Goal: Information Seeking & Learning: Learn about a topic

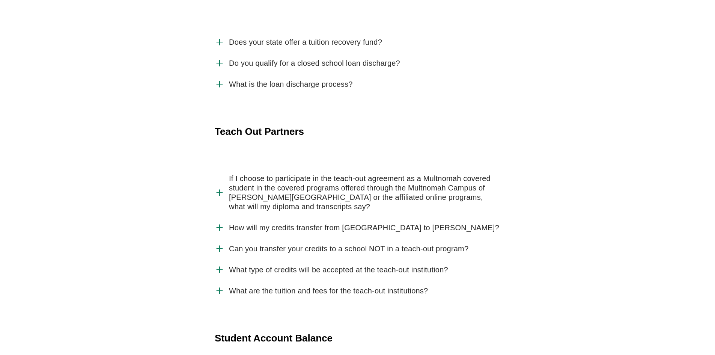
scroll to position [1314, 0]
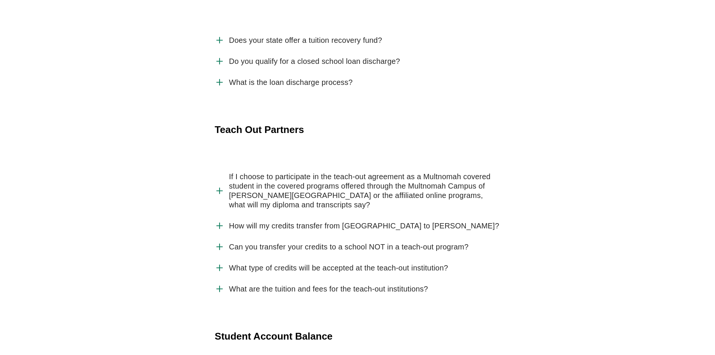
click at [220, 223] on use "Accordion" at bounding box center [220, 226] width 6 height 6
click at [0, 0] on input "How will my credits transfer from Multnomah University to Jessup?" at bounding box center [0, 0] width 0 height 0
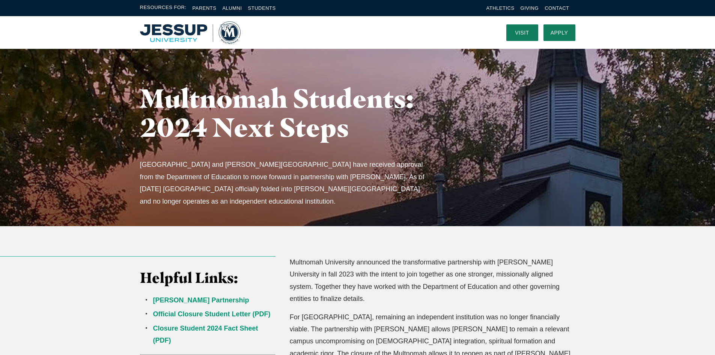
scroll to position [0, 0]
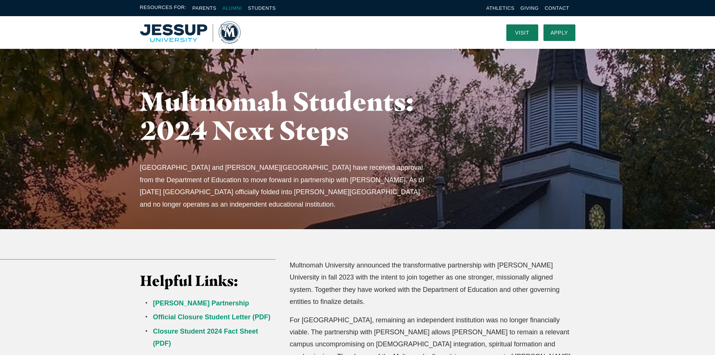
click at [238, 9] on link "Alumni" at bounding box center [232, 8] width 20 height 6
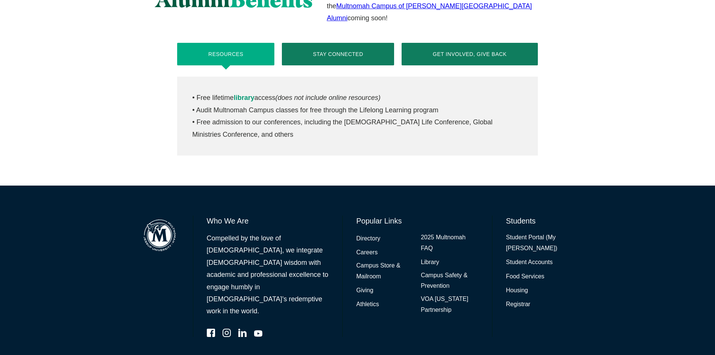
scroll to position [353, 0]
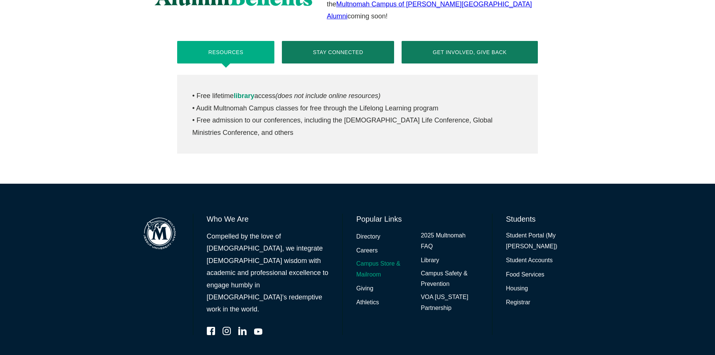
click at [388, 258] on link "Campus Store & Mailroom" at bounding box center [385, 269] width 58 height 22
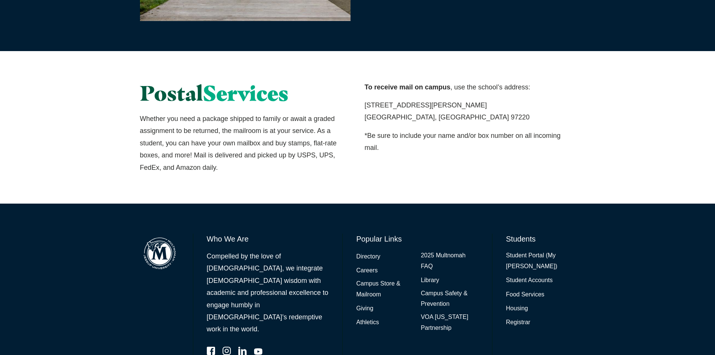
scroll to position [483, 0]
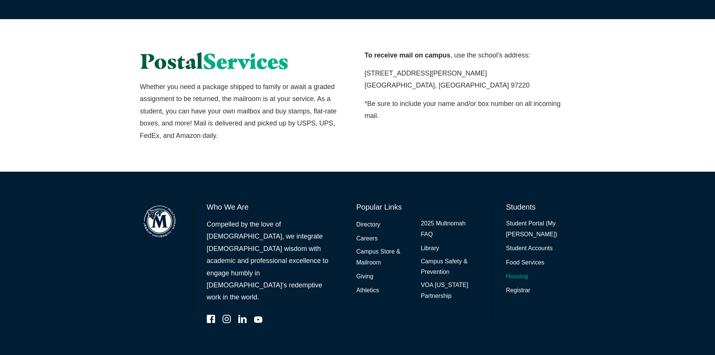
click at [517, 276] on link "Housing" at bounding box center [517, 276] width 22 height 11
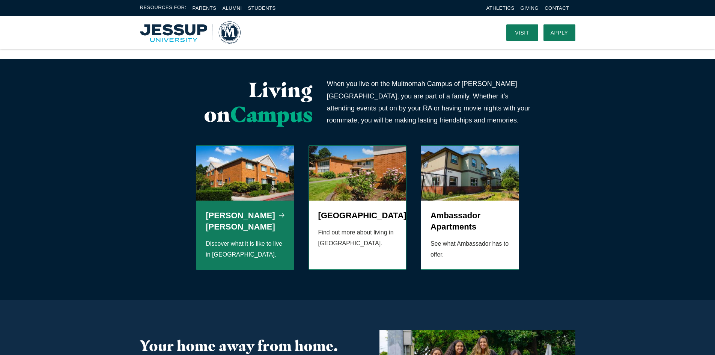
scroll to position [209, 0]
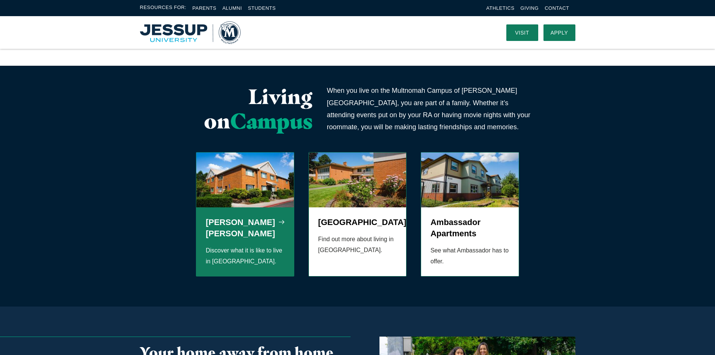
click at [284, 220] on use "Grid" at bounding box center [282, 222] width 6 height 4
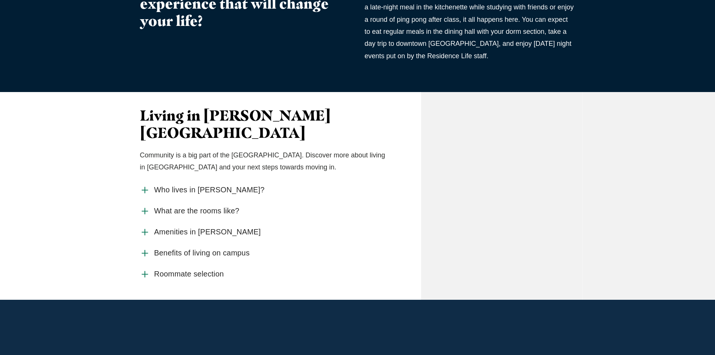
scroll to position [300, 0]
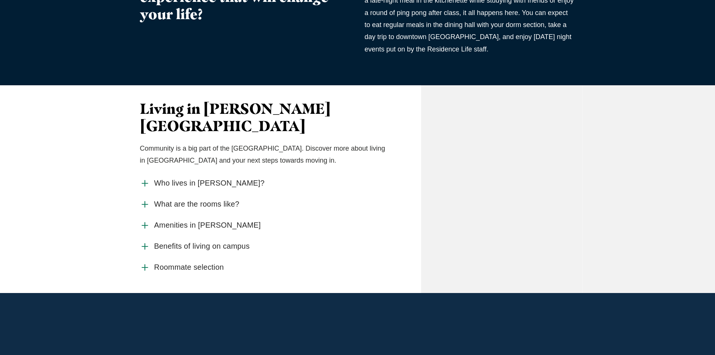
click at [210, 199] on span "What are the rooms like?" at bounding box center [196, 203] width 85 height 9
click at [0, 0] on input "What are the rooms like?" at bounding box center [0, 0] width 0 height 0
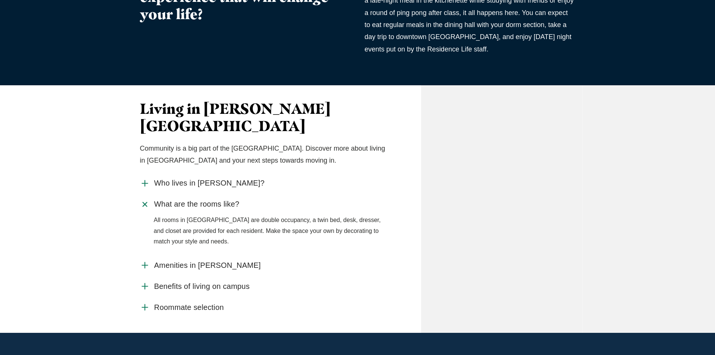
click at [175, 261] on span "Amenities in [PERSON_NAME]" at bounding box center [207, 265] width 107 height 9
click at [0, 0] on input "Amenities in [PERSON_NAME]" at bounding box center [0, 0] width 0 height 0
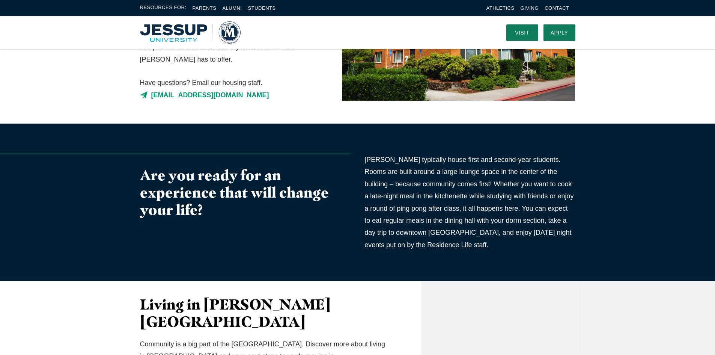
scroll to position [0, 0]
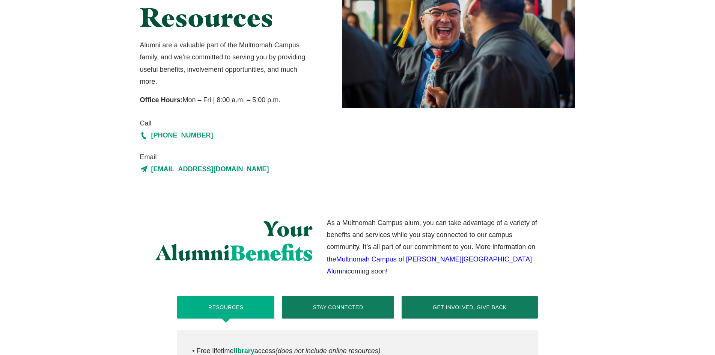
scroll to position [113, 0]
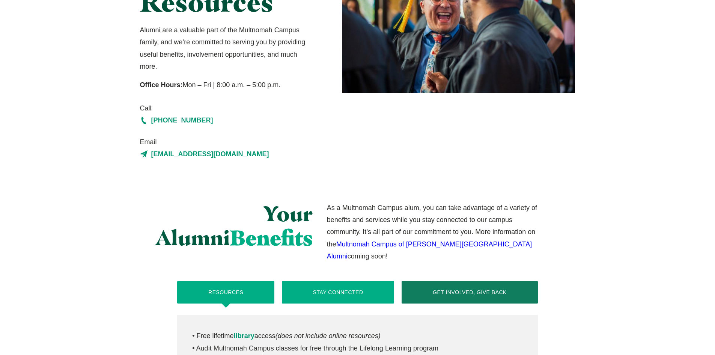
click at [327, 281] on button "Stay Connected" at bounding box center [338, 292] width 112 height 23
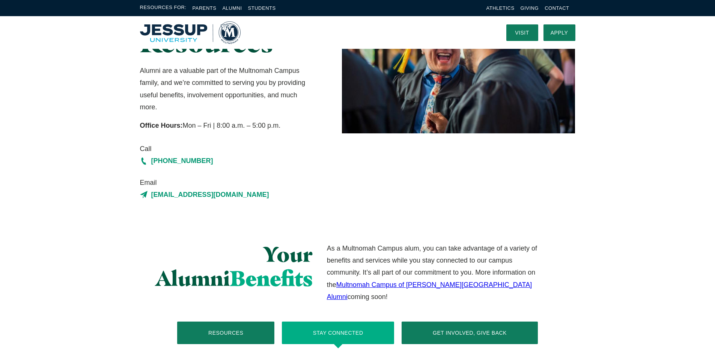
scroll to position [0, 0]
